Goal: Entertainment & Leisure: Consume media (video, audio)

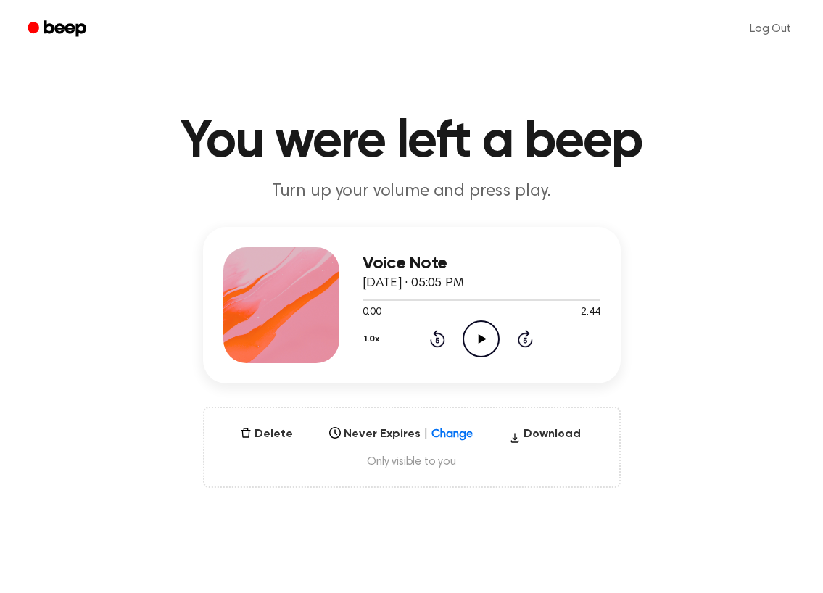
click at [472, 341] on icon "Play Audio" at bounding box center [480, 338] width 37 height 37
click at [478, 350] on icon "Play Audio" at bounding box center [480, 338] width 37 height 37
click at [482, 330] on icon "Play Audio" at bounding box center [480, 338] width 37 height 37
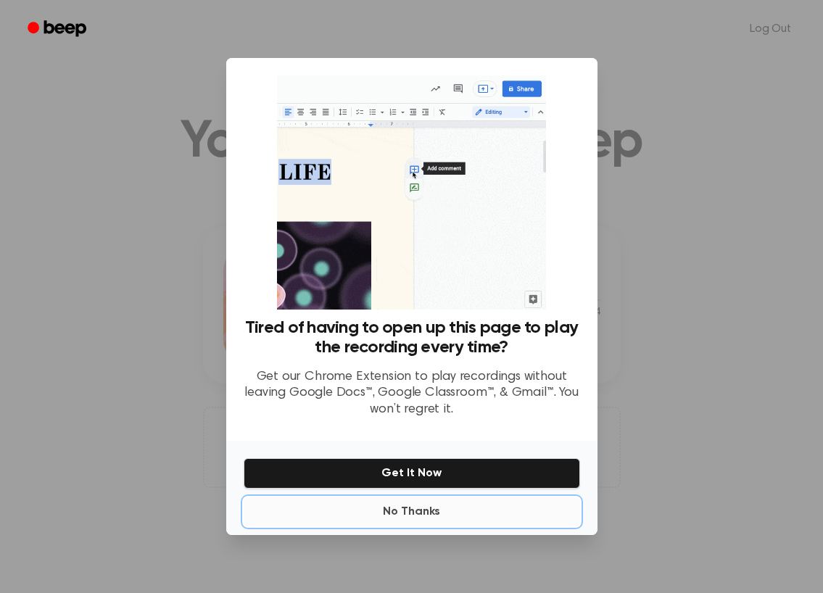
click at [426, 516] on button "No Thanks" at bounding box center [412, 511] width 336 height 29
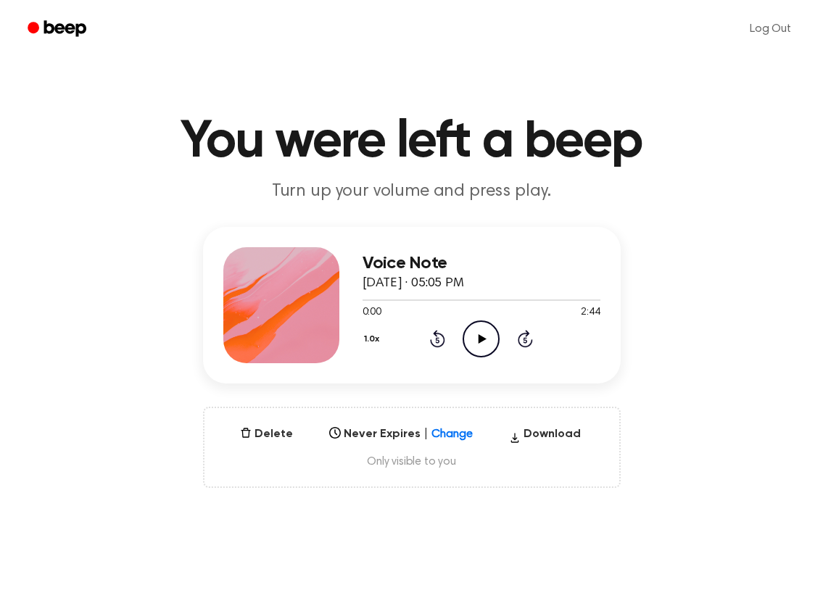
click at [475, 346] on icon "Play Audio" at bounding box center [480, 338] width 37 height 37
